Goal: Task Accomplishment & Management: Manage account settings

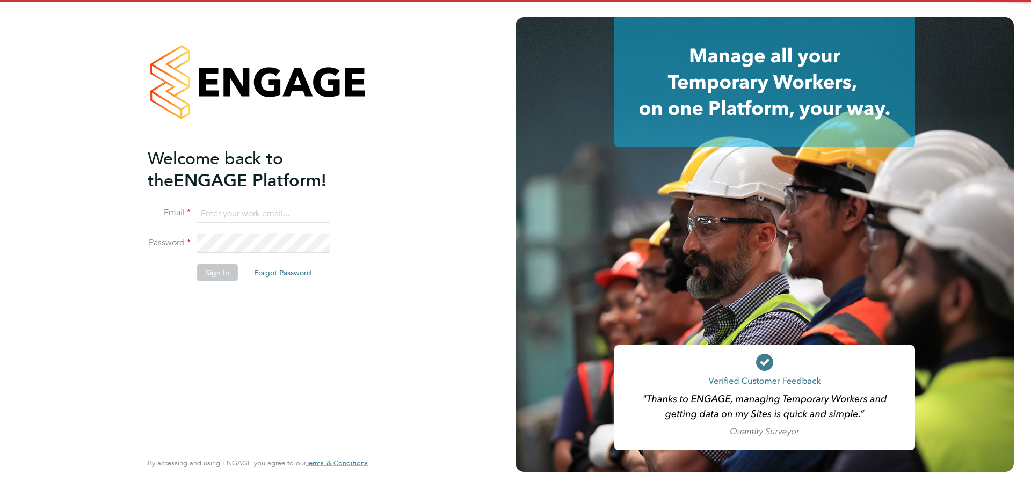
click at [260, 214] on input at bounding box center [263, 213] width 133 height 19
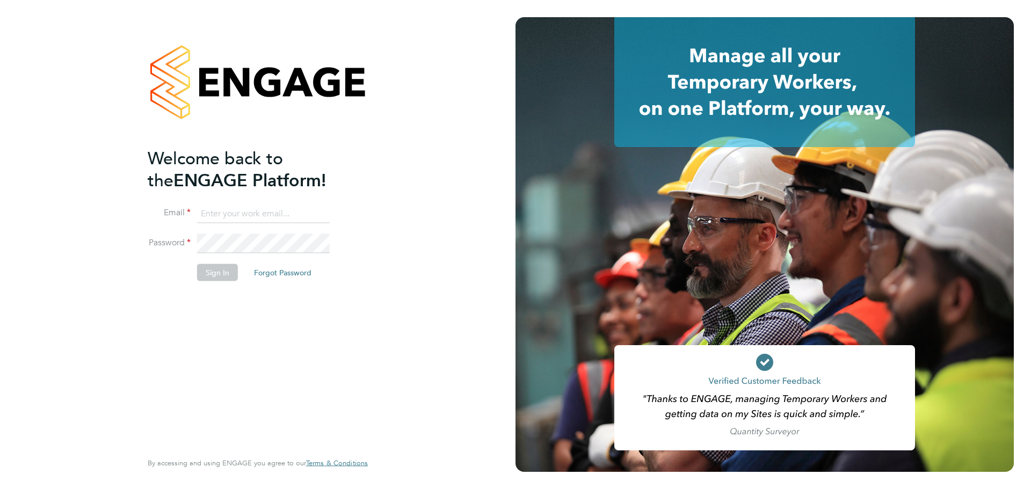
type input "[EMAIL_ADDRESS][DOMAIN_NAME]"
